Goal: Use online tool/utility: Utilize a website feature to perform a specific function

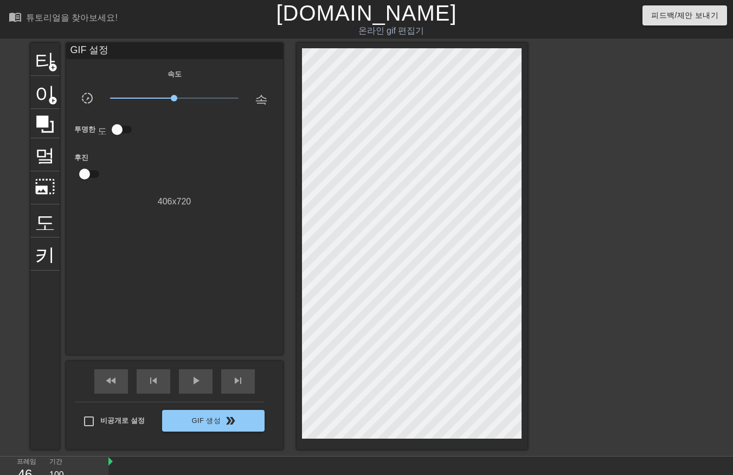
scroll to position [26, 0]
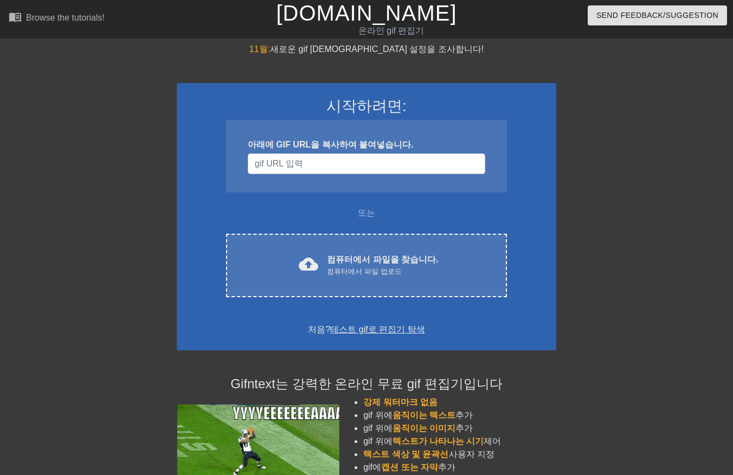
scroll to position [26, 0]
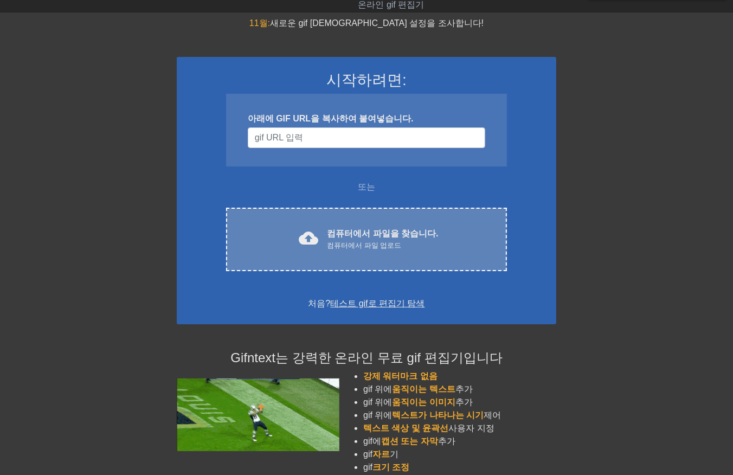
click at [360, 230] on font "컴퓨터에서 파일을 찾습니다." at bounding box center [382, 233] width 111 height 9
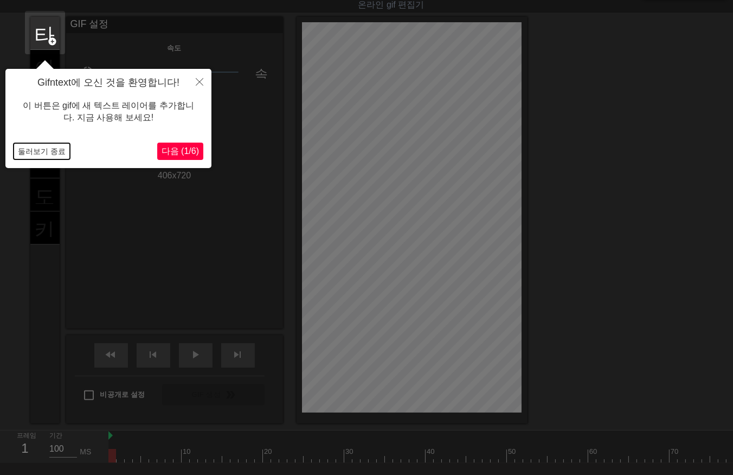
click at [31, 152] on button "둘러보기 종료" at bounding box center [42, 151] width 56 height 16
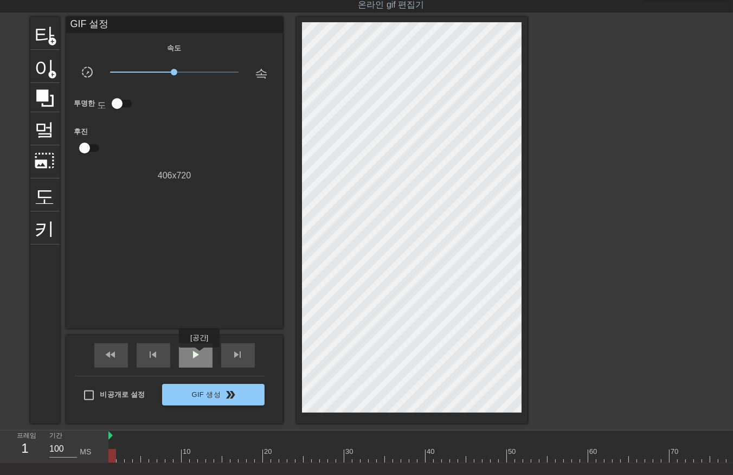
click at [198, 355] on span "play_arrow" at bounding box center [195, 354] width 13 height 13
click at [198, 353] on span "일시 중지" at bounding box center [195, 354] width 13 height 13
click at [513, 451] on div at bounding box center [730, 456] width 1244 height 14
click at [518, 458] on div at bounding box center [730, 456] width 1244 height 14
click at [527, 458] on div at bounding box center [730, 456] width 1244 height 14
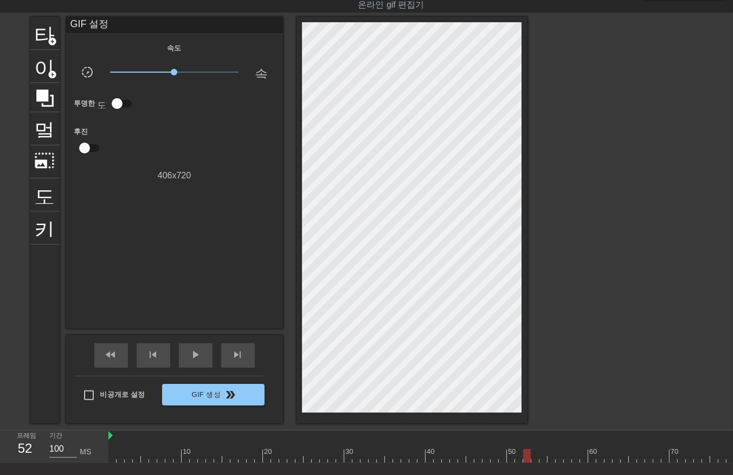
click at [510, 454] on div at bounding box center [730, 456] width 1244 height 14
drag, startPoint x: 516, startPoint y: 457, endPoint x: 524, endPoint y: 460, distance: 9.1
click at [517, 459] on div at bounding box center [730, 456] width 1244 height 14
click at [527, 456] on div at bounding box center [730, 456] width 1244 height 14
click at [517, 456] on div at bounding box center [730, 456] width 1244 height 14
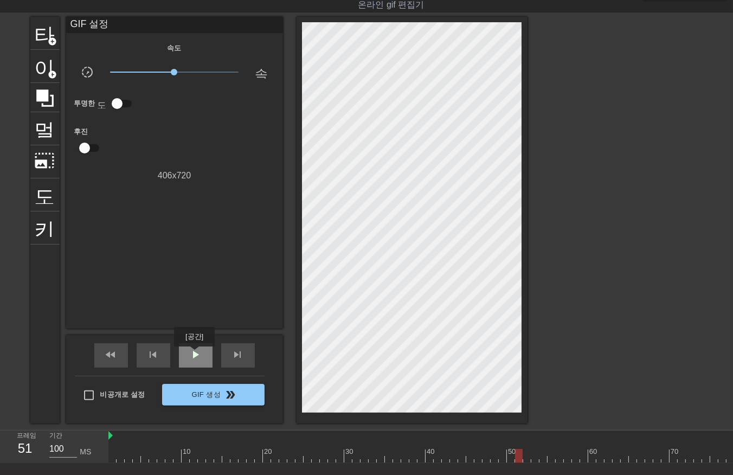
click at [194, 354] on span "play_arrow" at bounding box center [195, 354] width 13 height 13
click at [194, 350] on span "일시 중지" at bounding box center [195, 354] width 13 height 13
click at [112, 454] on div at bounding box center [730, 456] width 1244 height 14
click at [119, 457] on div at bounding box center [730, 456] width 1244 height 14
click at [126, 454] on div at bounding box center [730, 456] width 1244 height 14
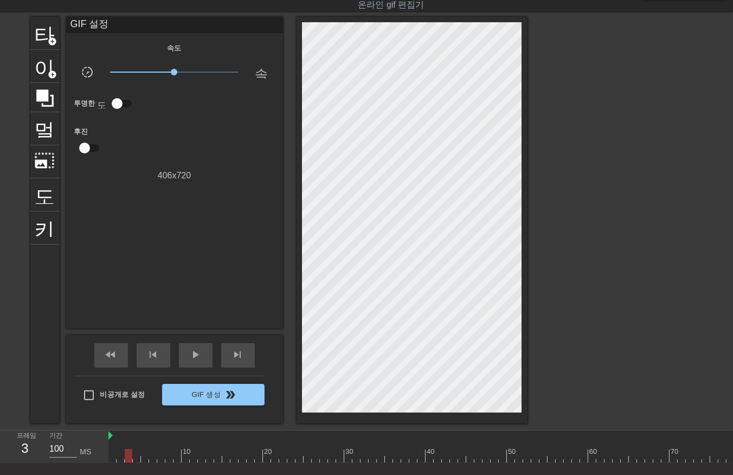
click at [136, 456] on div at bounding box center [730, 456] width 1244 height 14
click at [146, 456] on div at bounding box center [730, 456] width 1244 height 14
drag, startPoint x: 151, startPoint y: 456, endPoint x: 161, endPoint y: 459, distance: 10.7
click at [151, 458] on div at bounding box center [730, 456] width 1244 height 14
click at [161, 456] on div at bounding box center [730, 456] width 1244 height 14
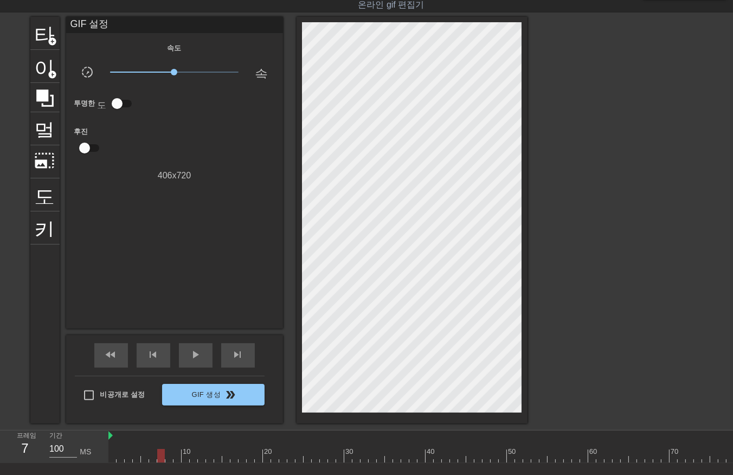
click at [169, 457] on div at bounding box center [730, 456] width 1244 height 14
click at [176, 456] on div at bounding box center [730, 456] width 1244 height 14
click at [185, 456] on div at bounding box center [730, 456] width 1244 height 14
click at [192, 456] on div at bounding box center [730, 456] width 1244 height 14
click at [199, 456] on div at bounding box center [730, 456] width 1244 height 14
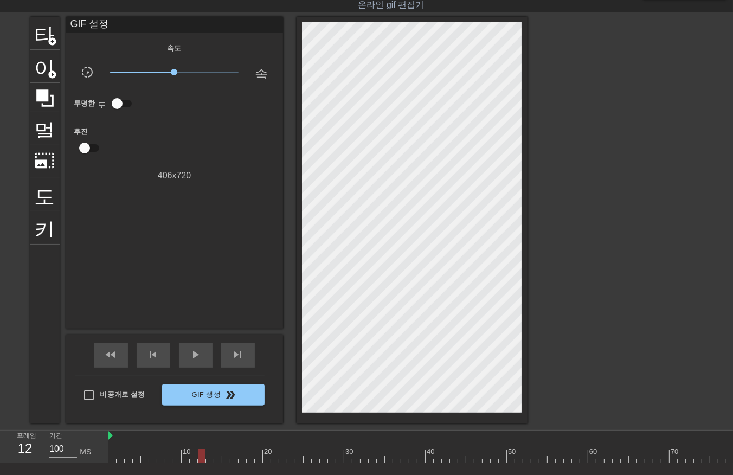
drag, startPoint x: 208, startPoint y: 453, endPoint x: 207, endPoint y: 459, distance: 5.4
click at [208, 454] on div at bounding box center [730, 456] width 1244 height 14
click at [215, 455] on div at bounding box center [730, 456] width 1244 height 14
click at [223, 455] on div at bounding box center [730, 456] width 1244 height 14
click at [232, 454] on div at bounding box center [730, 456] width 1244 height 14
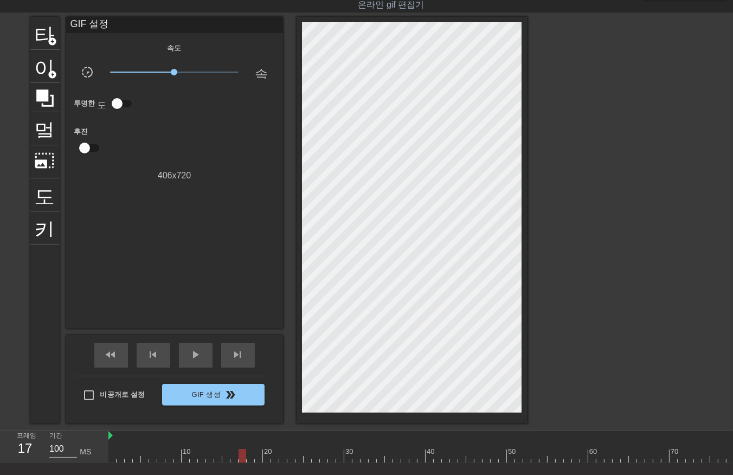
click at [242, 454] on div at bounding box center [730, 456] width 1244 height 14
click at [247, 456] on div at bounding box center [730, 456] width 1244 height 14
click at [256, 454] on div at bounding box center [730, 456] width 1244 height 14
drag, startPoint x: 267, startPoint y: 452, endPoint x: 262, endPoint y: 457, distance: 6.5
click at [263, 455] on div at bounding box center [730, 456] width 1244 height 14
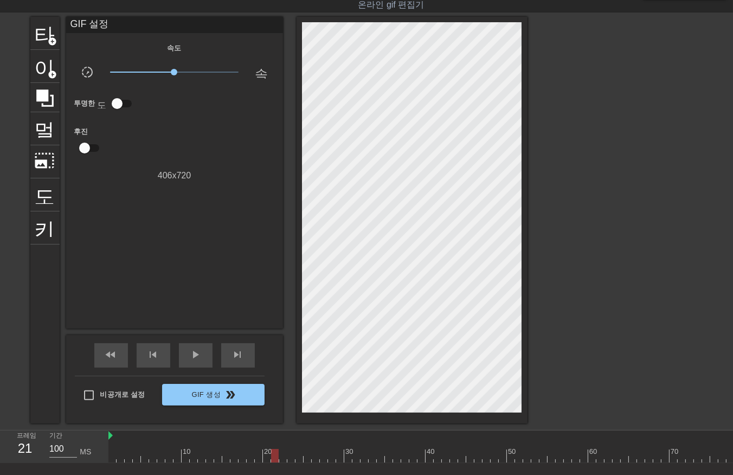
drag, startPoint x: 275, startPoint y: 453, endPoint x: 282, endPoint y: 462, distance: 11.9
click at [275, 459] on div at bounding box center [730, 456] width 1244 height 14
click at [280, 457] on div at bounding box center [730, 456] width 1244 height 14
drag, startPoint x: 289, startPoint y: 456, endPoint x: 297, endPoint y: 467, distance: 12.9
click at [289, 457] on div at bounding box center [730, 456] width 1244 height 14
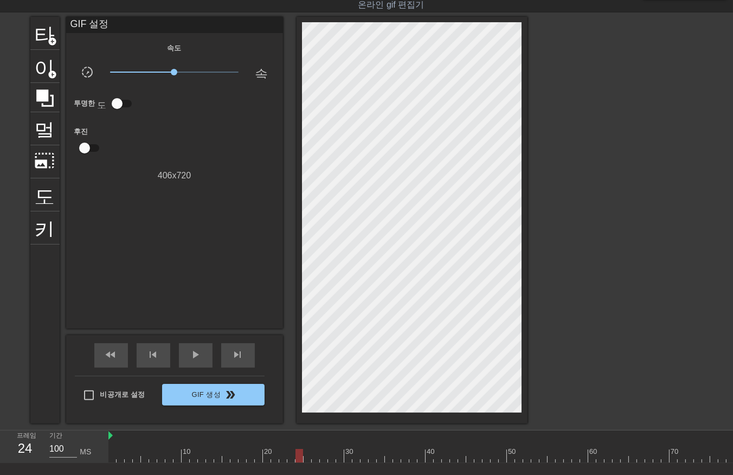
drag, startPoint x: 296, startPoint y: 457, endPoint x: 301, endPoint y: 466, distance: 10.7
click at [296, 459] on div at bounding box center [730, 456] width 1244 height 14
drag, startPoint x: 304, startPoint y: 458, endPoint x: 310, endPoint y: 457, distance: 6.0
click at [304, 458] on div at bounding box center [730, 456] width 1244 height 14
drag, startPoint x: 312, startPoint y: 453, endPoint x: 313, endPoint y: 462, distance: 8.7
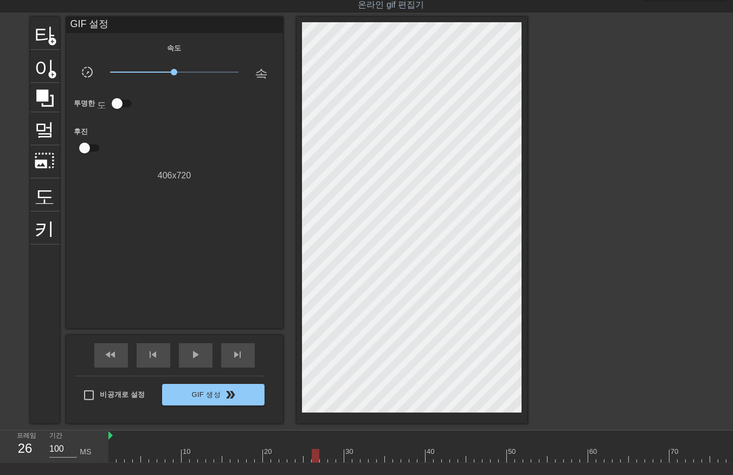
click at [312, 456] on div at bounding box center [730, 456] width 1244 height 14
click at [321, 457] on div at bounding box center [730, 456] width 1244 height 14
click at [329, 456] on div at bounding box center [730, 456] width 1244 height 14
click at [338, 453] on div at bounding box center [730, 456] width 1244 height 14
drag, startPoint x: 348, startPoint y: 452, endPoint x: 355, endPoint y: 462, distance: 12.8
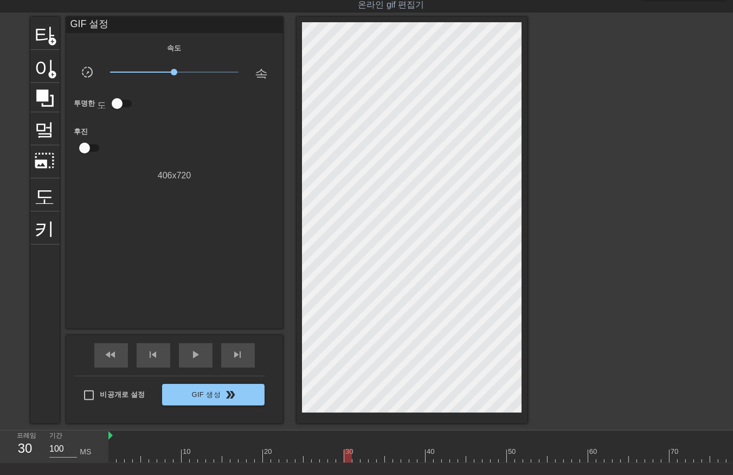
click at [348, 454] on div at bounding box center [730, 456] width 1244 height 14
drag, startPoint x: 355, startPoint y: 453, endPoint x: 362, endPoint y: 461, distance: 10.4
click at [355, 458] on div at bounding box center [730, 456] width 1244 height 14
drag, startPoint x: 362, startPoint y: 454, endPoint x: 366, endPoint y: 461, distance: 7.5
click at [362, 459] on div at bounding box center [730, 456] width 1244 height 14
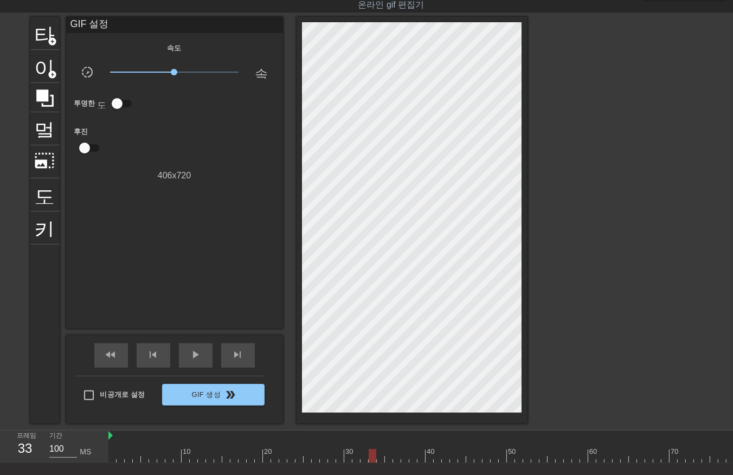
click at [370, 454] on div at bounding box center [730, 456] width 1244 height 14
drag, startPoint x: 378, startPoint y: 452, endPoint x: 378, endPoint y: 462, distance: 10.8
click at [377, 454] on div at bounding box center [730, 456] width 1244 height 14
click at [384, 457] on div at bounding box center [730, 456] width 1244 height 14
click at [387, 456] on div at bounding box center [730, 456] width 1244 height 14
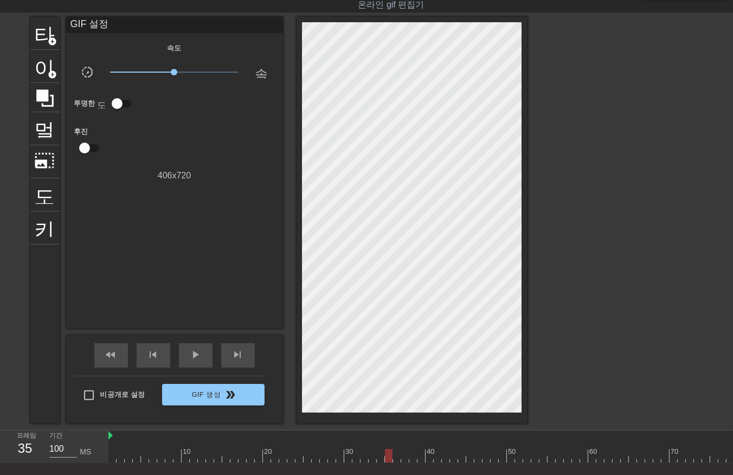
drag, startPoint x: 395, startPoint y: 454, endPoint x: 399, endPoint y: 461, distance: 8.3
click at [394, 458] on div at bounding box center [730, 456] width 1244 height 14
drag, startPoint x: 403, startPoint y: 454, endPoint x: 408, endPoint y: 461, distance: 8.3
click at [403, 458] on div at bounding box center [730, 456] width 1244 height 14
click at [411, 454] on div at bounding box center [730, 456] width 1244 height 14
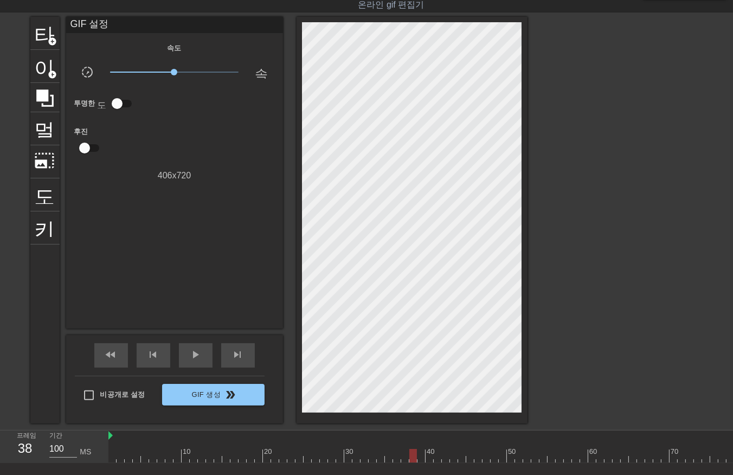
drag, startPoint x: 420, startPoint y: 451, endPoint x: 419, endPoint y: 456, distance: 5.4
click at [419, 454] on div at bounding box center [730, 456] width 1244 height 14
drag, startPoint x: 425, startPoint y: 457, endPoint x: 431, endPoint y: 463, distance: 8.4
click at [425, 461] on div at bounding box center [730, 456] width 1244 height 14
drag, startPoint x: 436, startPoint y: 454, endPoint x: 441, endPoint y: 460, distance: 7.3
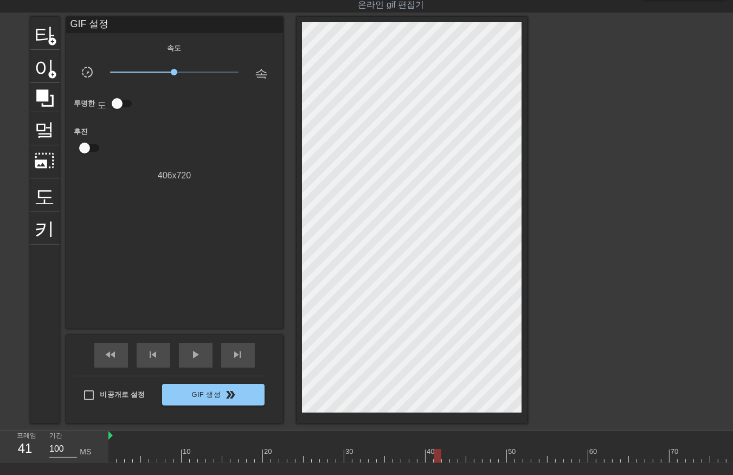
click at [436, 457] on div at bounding box center [730, 456] width 1244 height 14
drag, startPoint x: 442, startPoint y: 453, endPoint x: 445, endPoint y: 462, distance: 9.6
click at [442, 456] on div at bounding box center [730, 456] width 1244 height 14
click at [454, 454] on div at bounding box center [730, 456] width 1244 height 14
click at [461, 455] on div at bounding box center [730, 456] width 1244 height 14
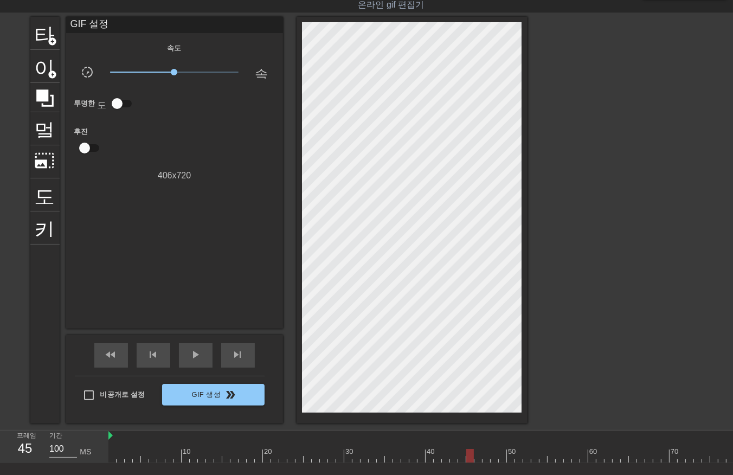
drag, startPoint x: 468, startPoint y: 453, endPoint x: 476, endPoint y: 459, distance: 10.1
click at [468, 456] on div at bounding box center [730, 456] width 1244 height 14
click at [478, 455] on div at bounding box center [730, 456] width 1244 height 14
drag, startPoint x: 485, startPoint y: 454, endPoint x: 492, endPoint y: 461, distance: 10.4
click at [485, 458] on div at bounding box center [730, 456] width 1244 height 14
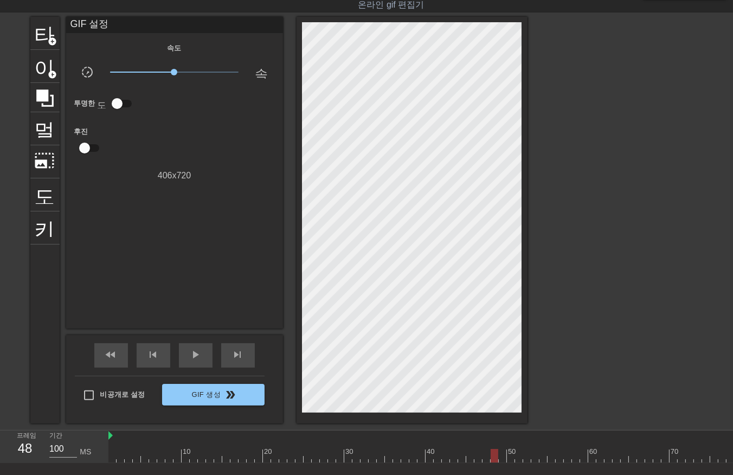
drag, startPoint x: 492, startPoint y: 452, endPoint x: 500, endPoint y: 456, distance: 9.7
click at [492, 453] on div at bounding box center [730, 456] width 1244 height 14
click at [501, 453] on div at bounding box center [730, 456] width 1244 height 14
drag, startPoint x: 509, startPoint y: 458, endPoint x: 512, endPoint y: 464, distance: 6.6
click at [511, 461] on div at bounding box center [730, 456] width 1244 height 14
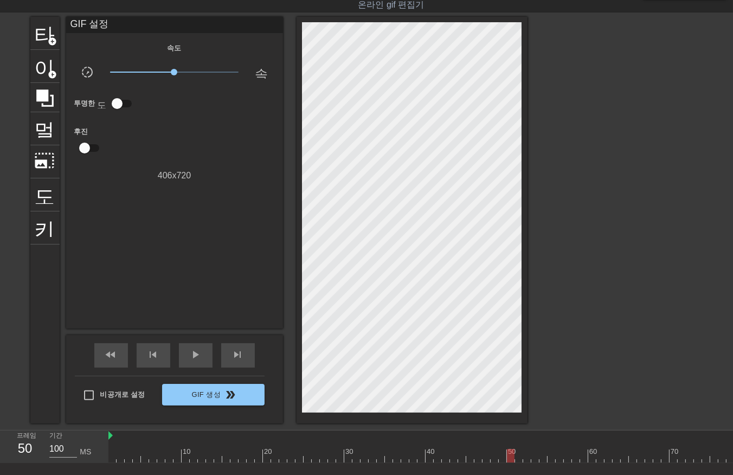
click at [517, 456] on div at bounding box center [730, 456] width 1244 height 14
click at [526, 453] on div at bounding box center [730, 456] width 1244 height 14
